Goal: Check status: Check status

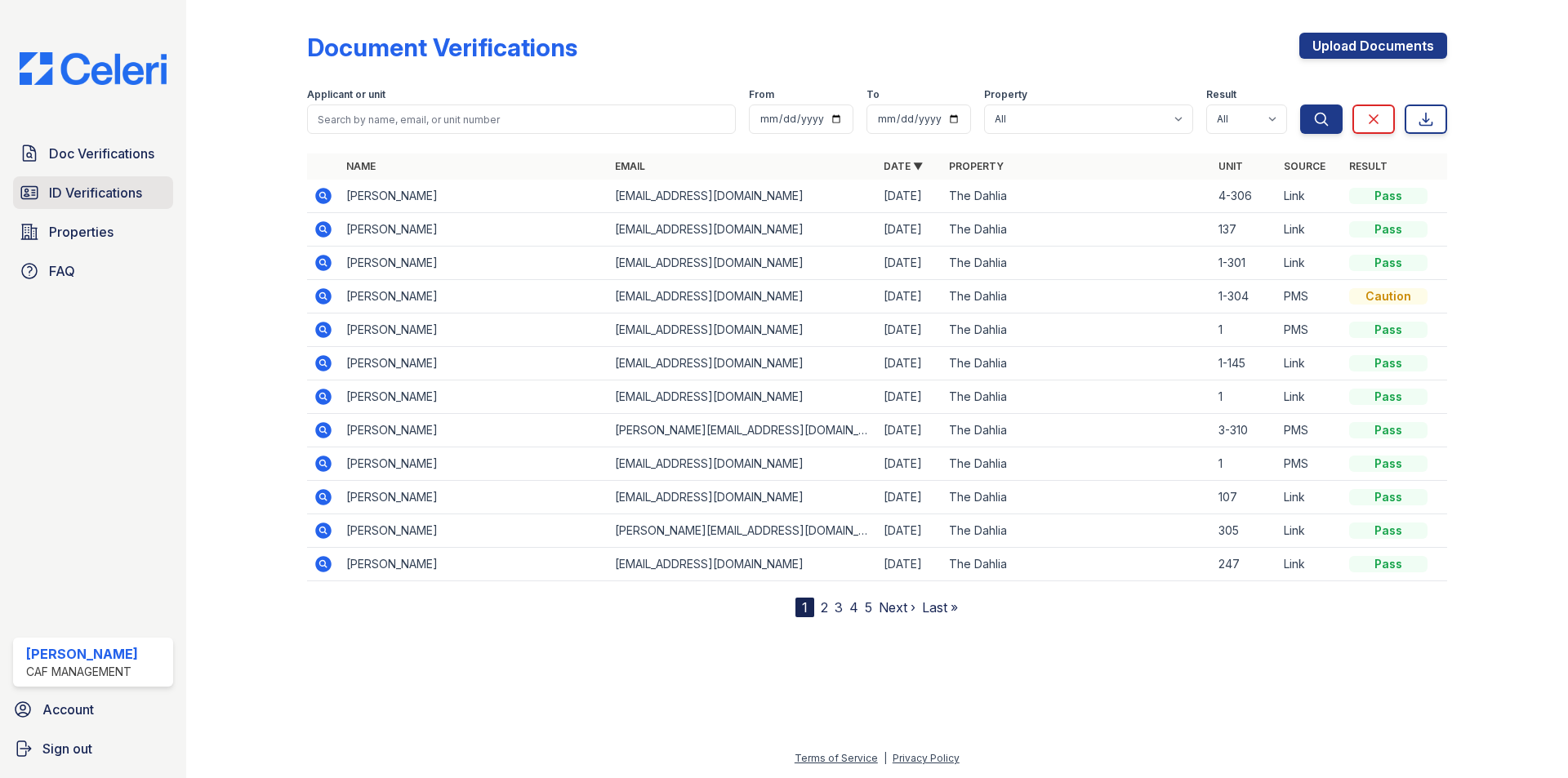
click at [70, 191] on span "ID Verifications" at bounding box center [95, 193] width 93 height 20
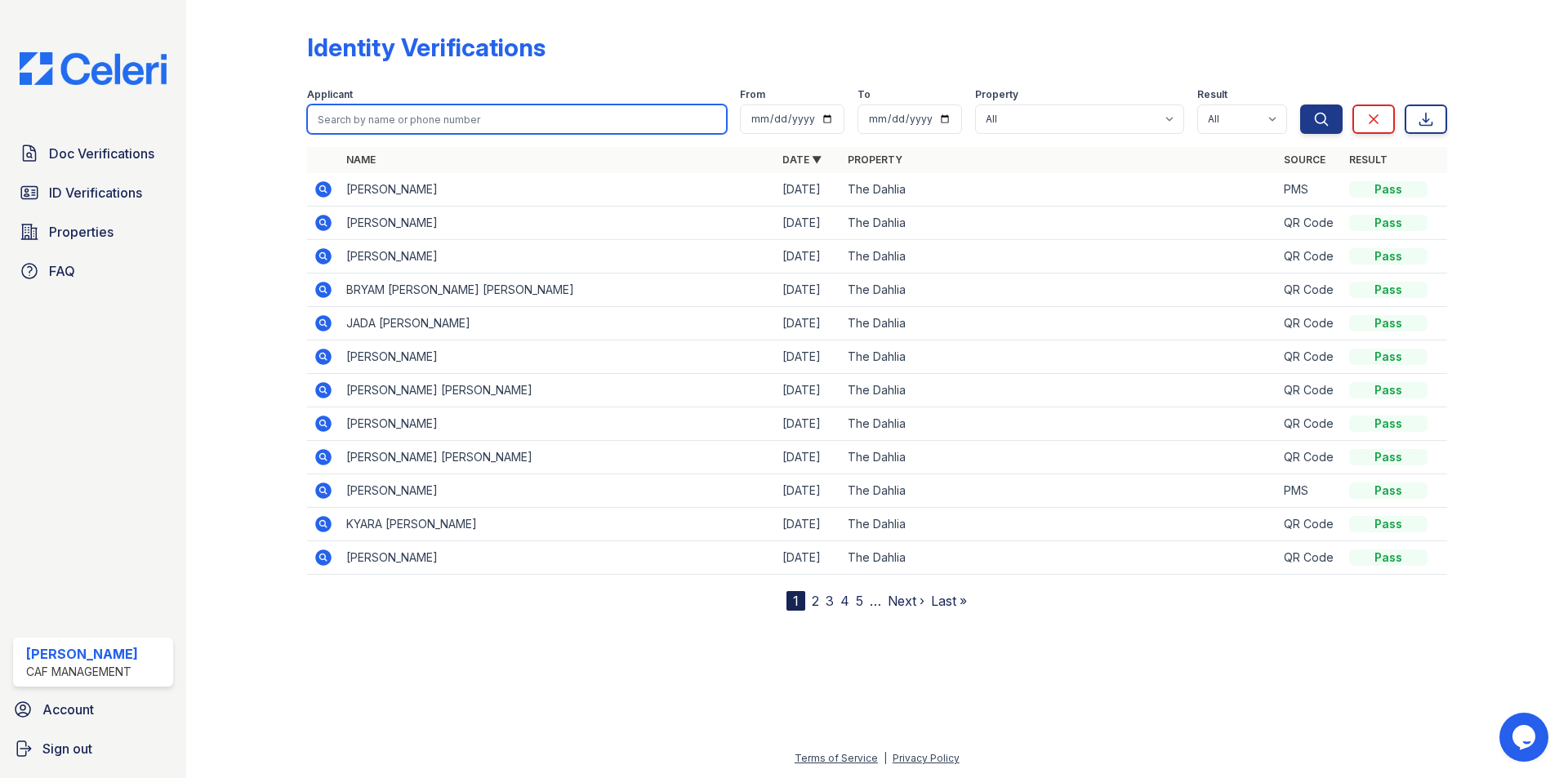
click at [402, 121] on input "search" at bounding box center [516, 119] width 419 height 29
type input "[PERSON_NAME]"
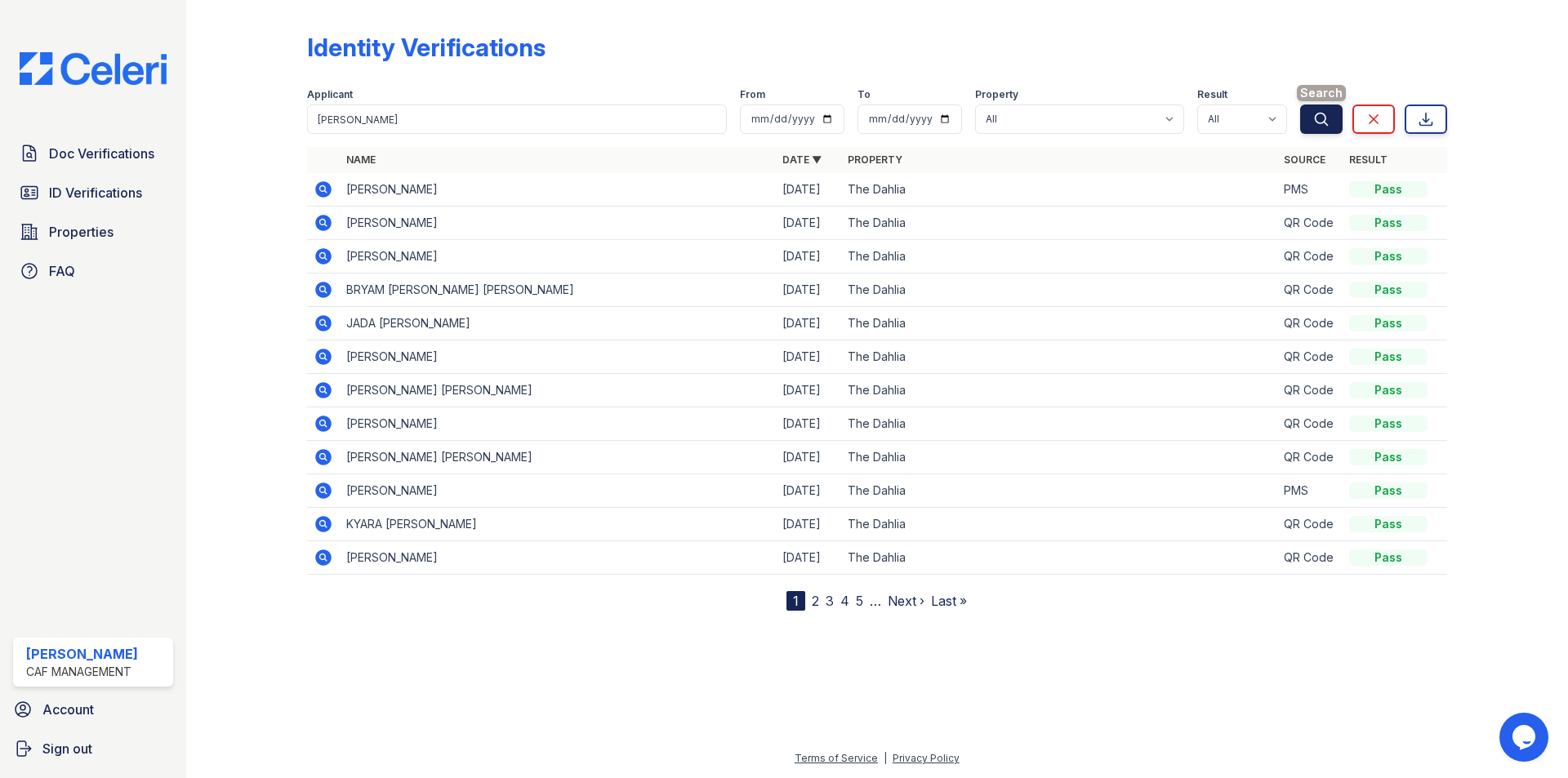
click at [1328, 109] on button "Search" at bounding box center [1321, 119] width 42 height 29
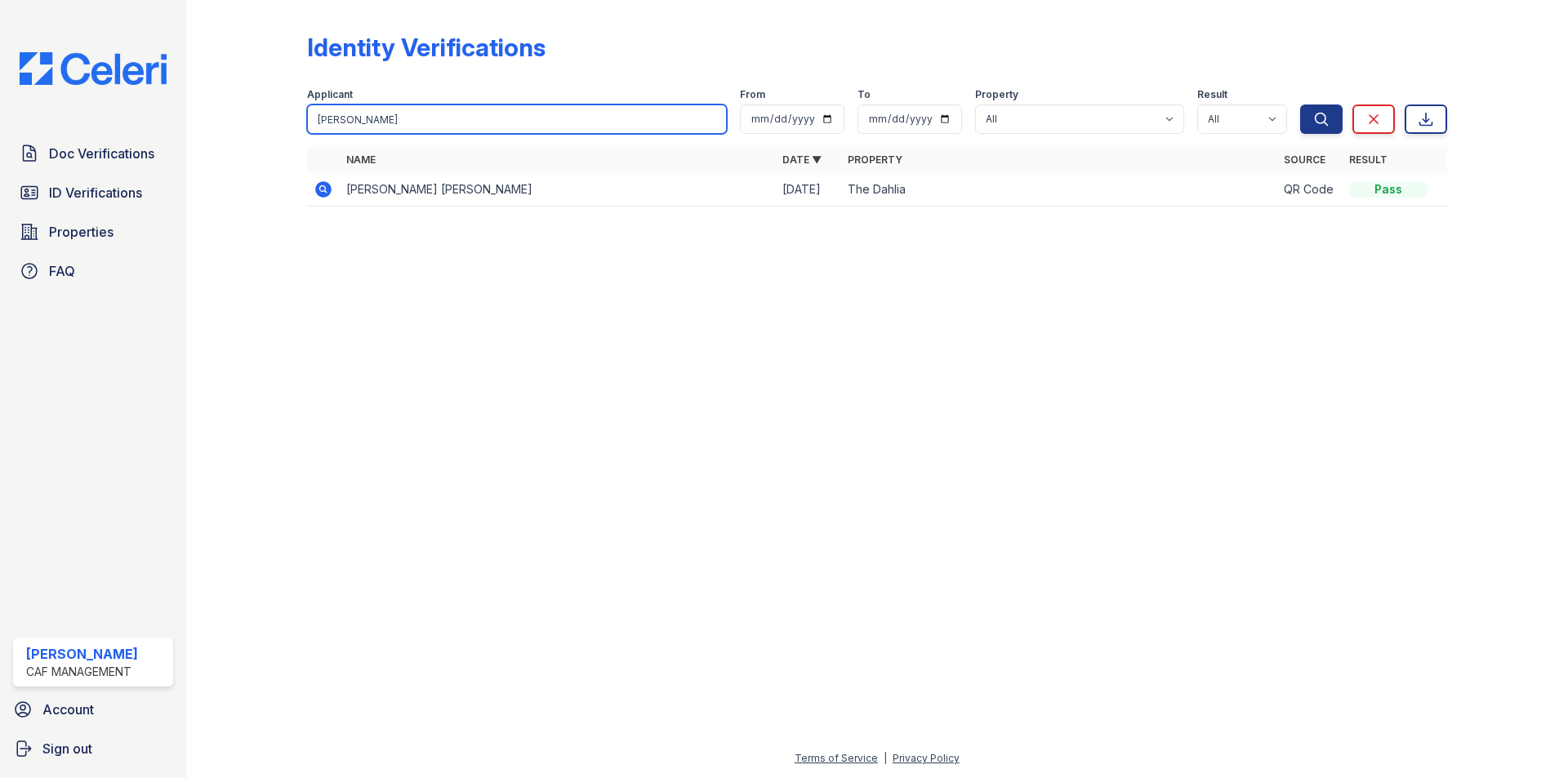
click at [404, 127] on input "[PERSON_NAME]" at bounding box center [516, 119] width 419 height 29
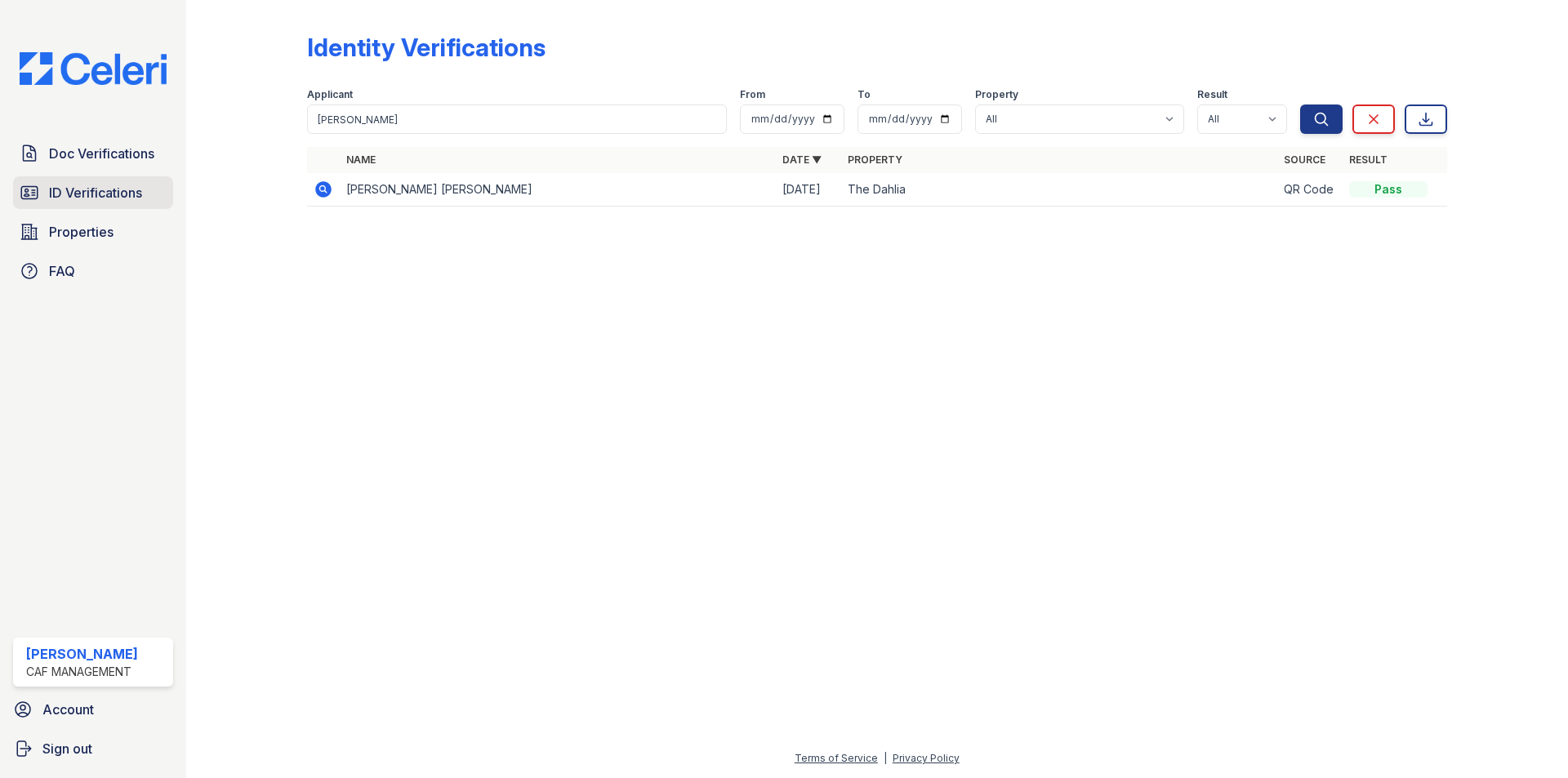
click at [127, 198] on span "ID Verifications" at bounding box center [95, 193] width 93 height 20
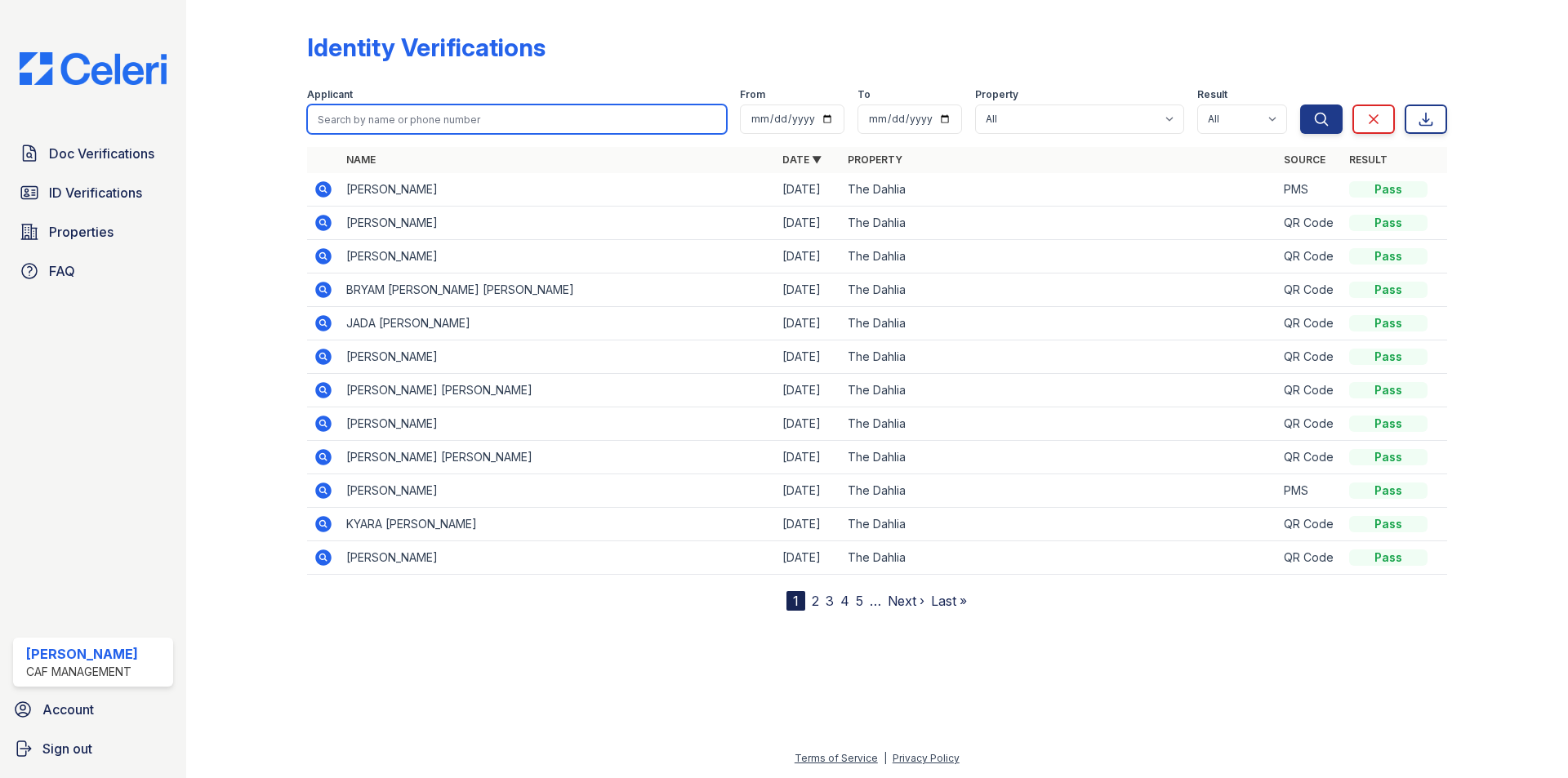
click at [380, 109] on input "search" at bounding box center [516, 119] width 419 height 29
type input "hall"
click at [1300, 105] on button "Search" at bounding box center [1321, 119] width 42 height 29
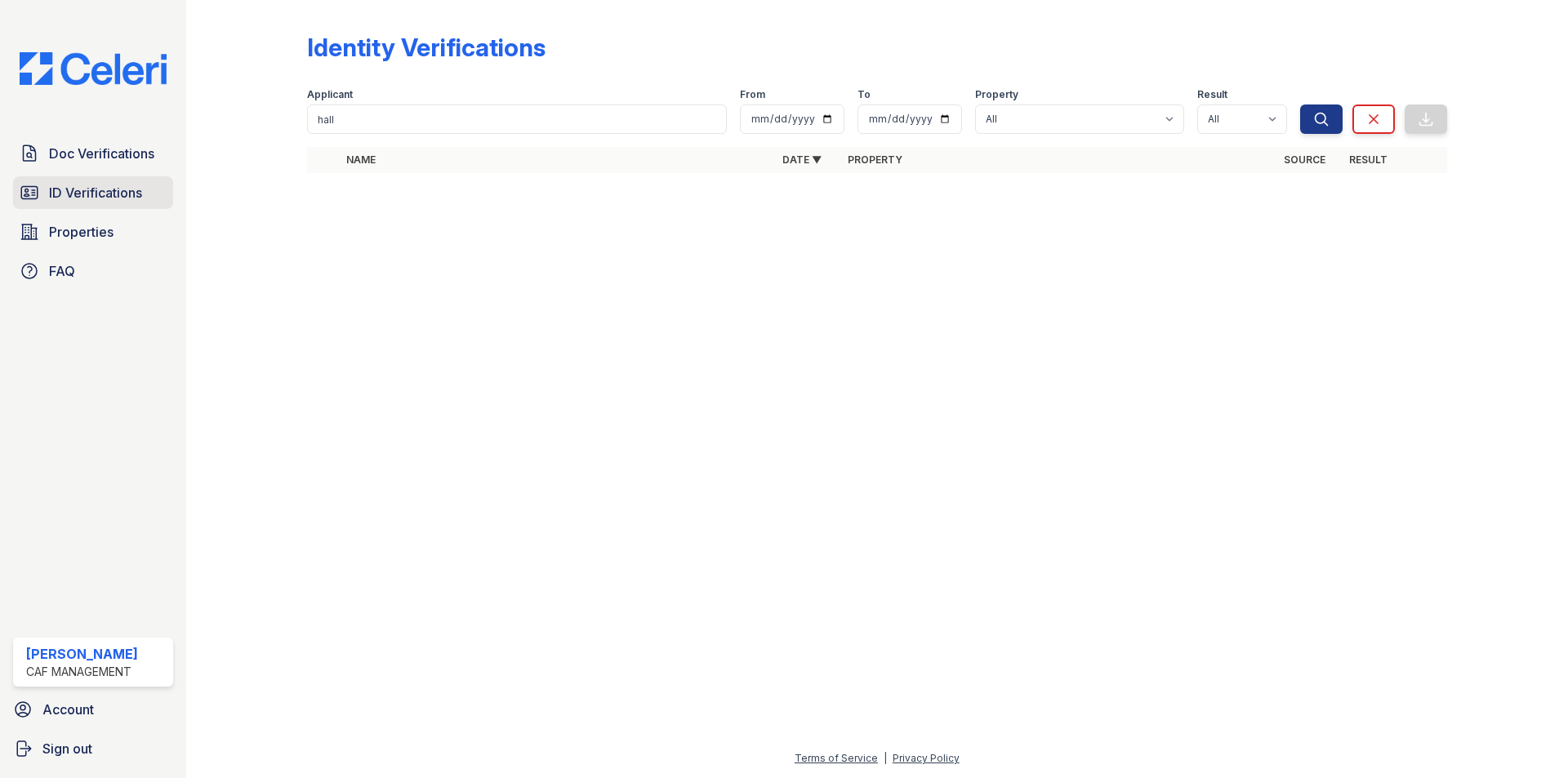
click at [137, 183] on span "ID Verifications" at bounding box center [95, 193] width 93 height 20
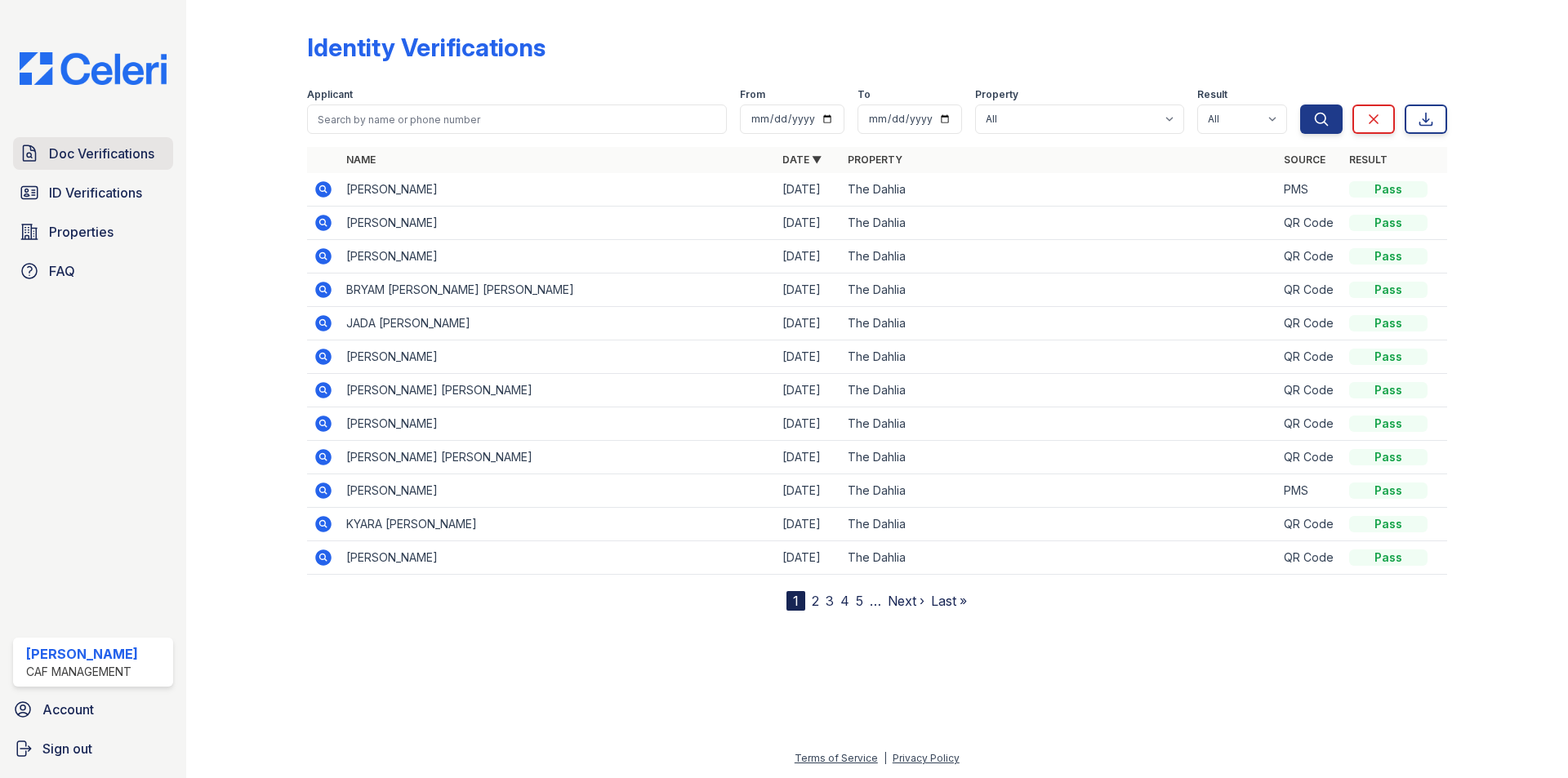
click at [102, 158] on span "Doc Verifications" at bounding box center [102, 153] width 106 height 20
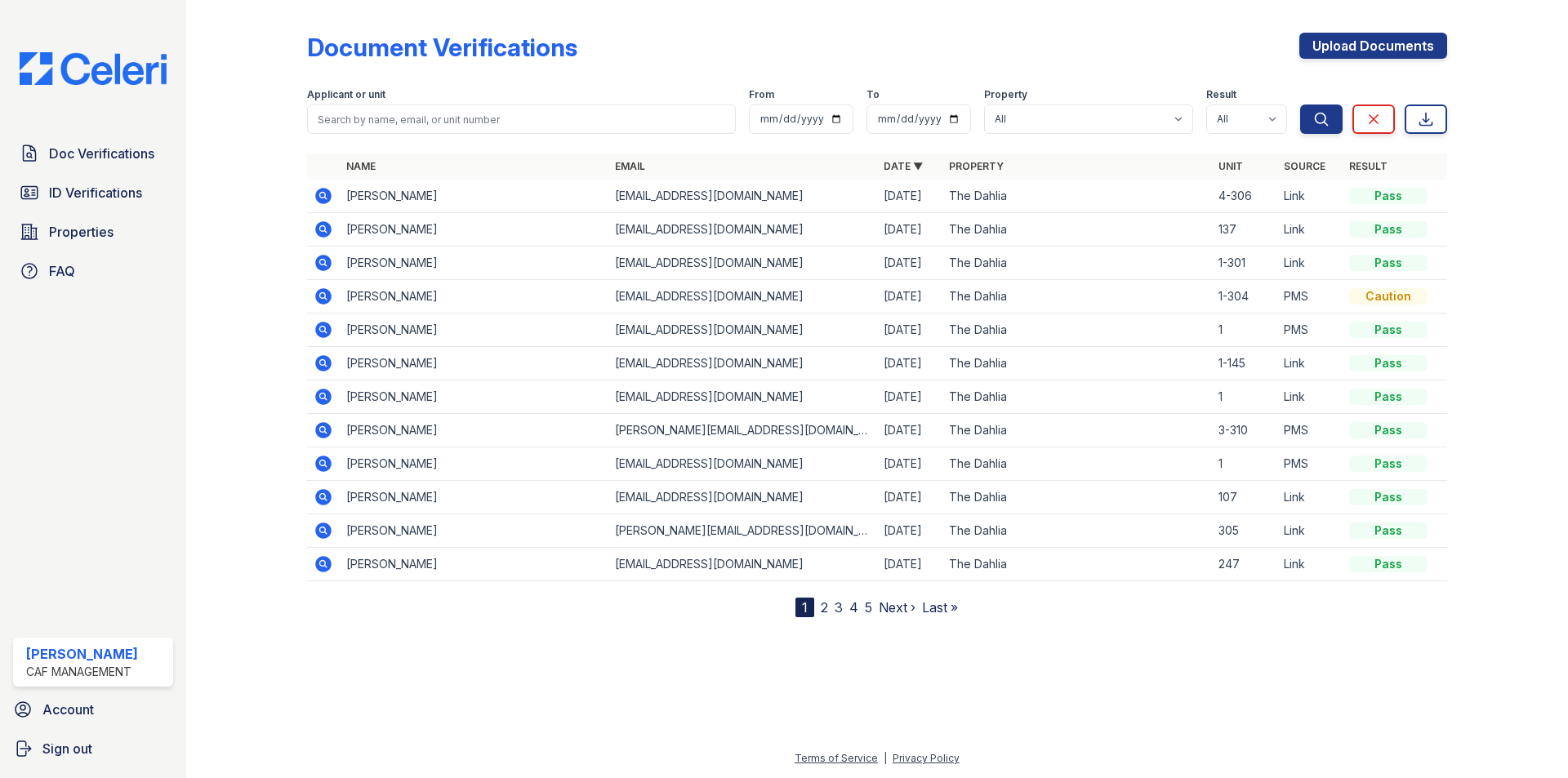
click at [321, 196] on icon at bounding box center [323, 194] width 4 height 4
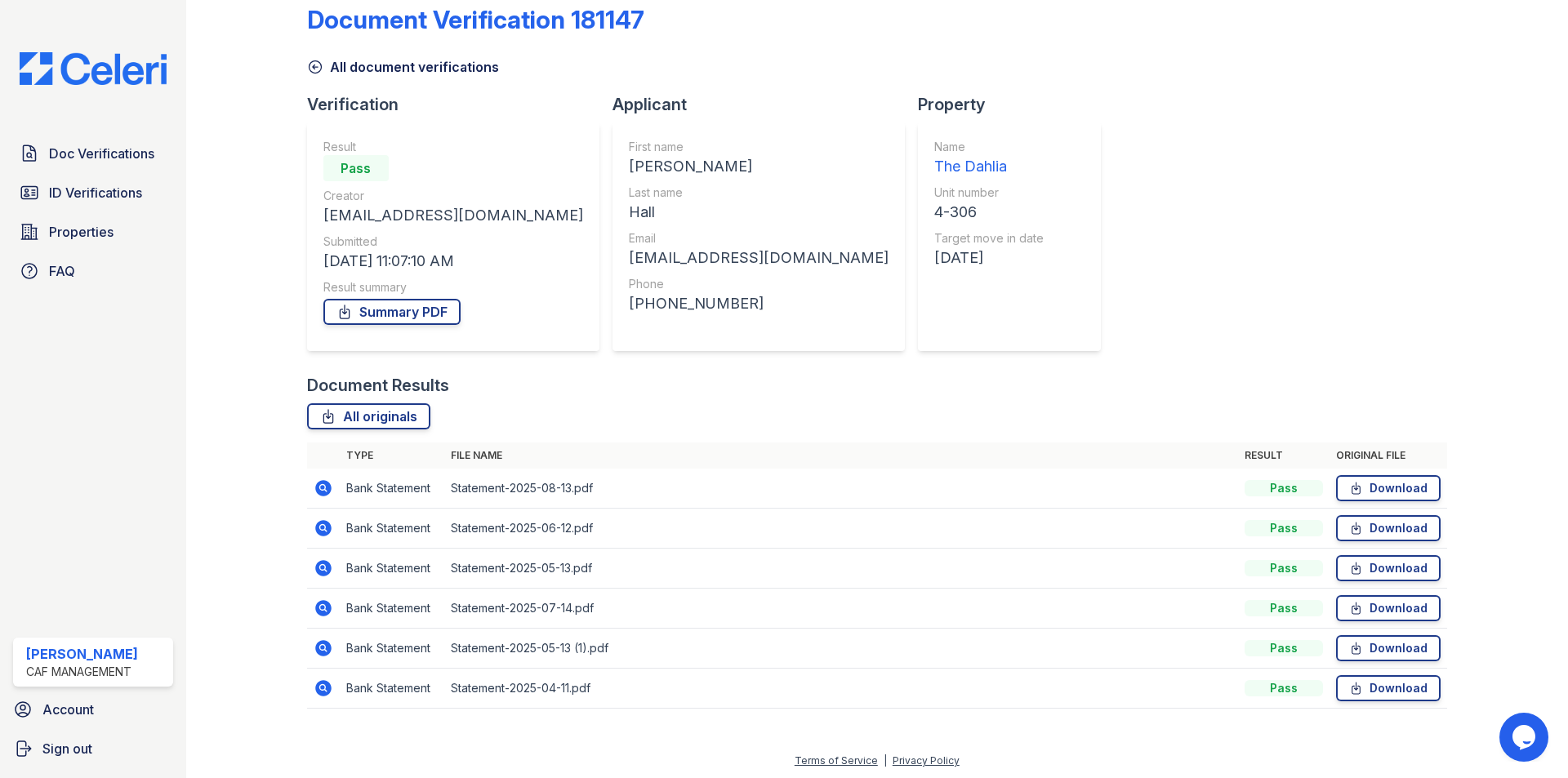
scroll to position [30, 0]
click at [1375, 690] on link "Download" at bounding box center [1388, 685] width 105 height 26
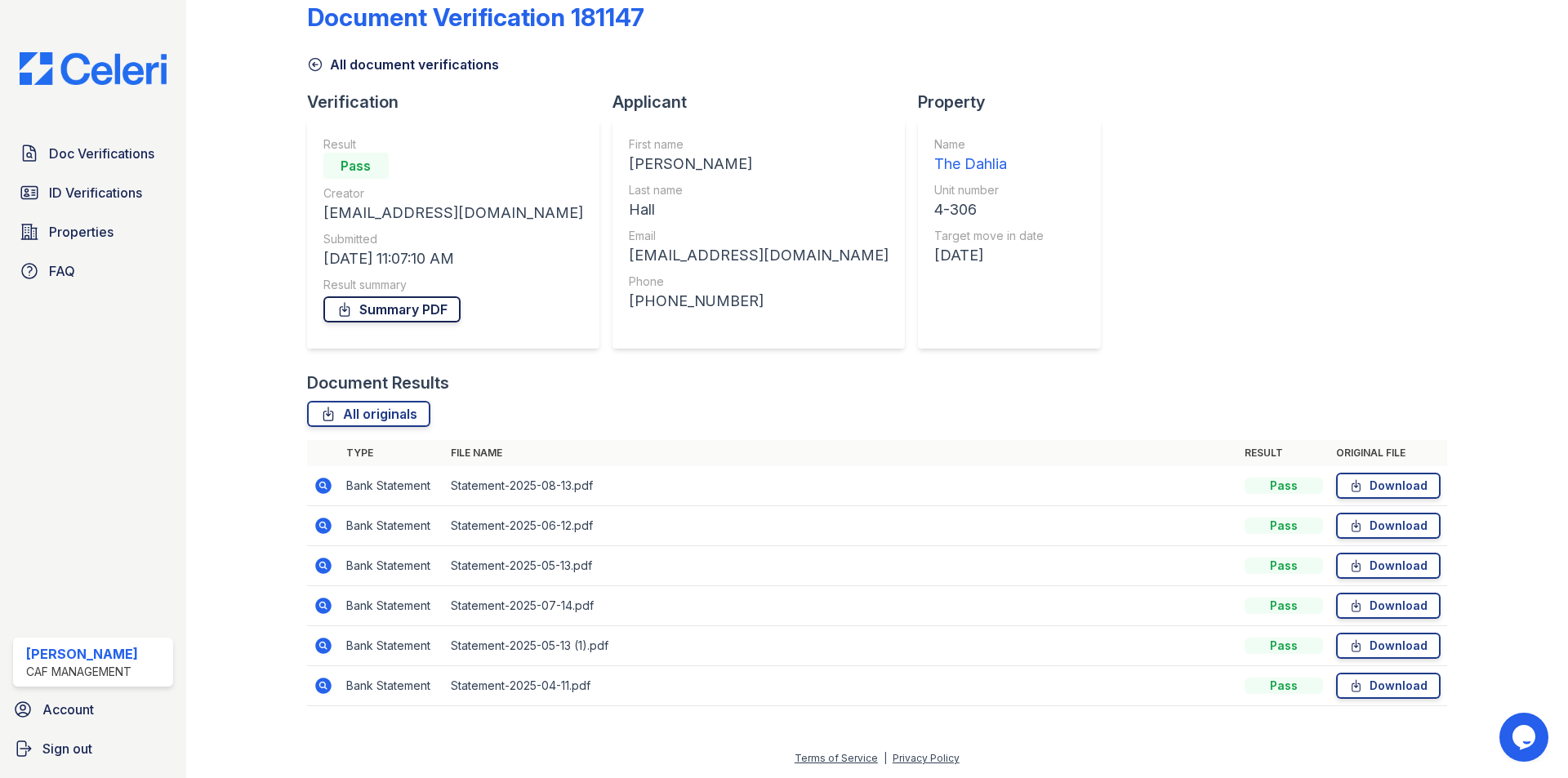
click at [426, 305] on link "Summary PDF" at bounding box center [392, 309] width 137 height 26
